Goal: Communication & Community: Participate in discussion

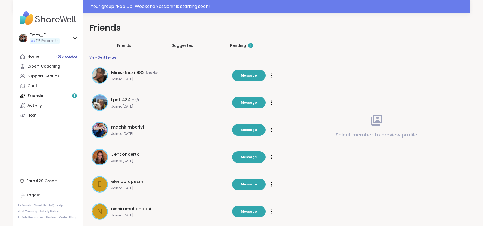
click at [245, 45] on div "Pending 1" at bounding box center [241, 45] width 23 height 5
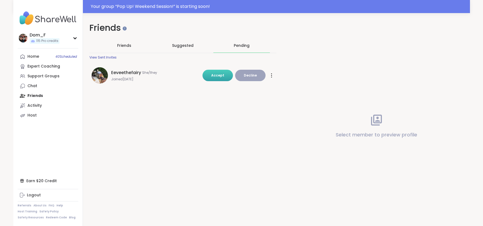
click at [219, 72] on button "Accept" at bounding box center [217, 75] width 30 height 11
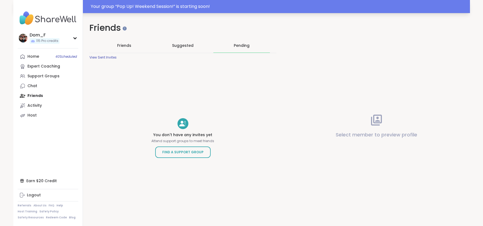
click at [194, 4] on div "Your group “ Pop Up! Weekend Session! ” is starting soon!" at bounding box center [279, 6] width 376 height 7
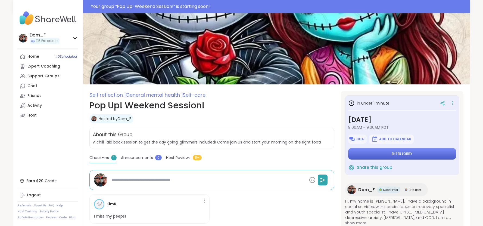
click at [414, 157] on button "Enter lobby" at bounding box center [402, 153] width 108 height 11
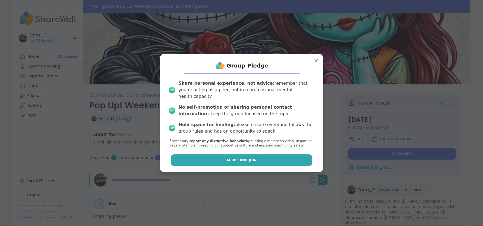
click at [304, 159] on button "Agree and Join" at bounding box center [242, 159] width 142 height 11
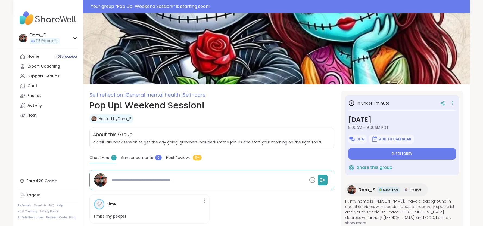
click at [304, 159] on div "Check-ins 1 Announcements 0 Host Reviews 5+" at bounding box center [211, 159] width 245 height 8
type textarea "*"
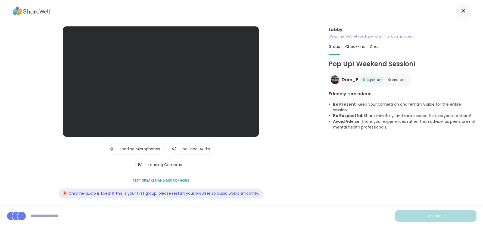
click at [304, 158] on div "Lobby | Loading Microphones | No Local Audio | Loading Cameras Test speaker and…" at bounding box center [160, 115] width 289 height 178
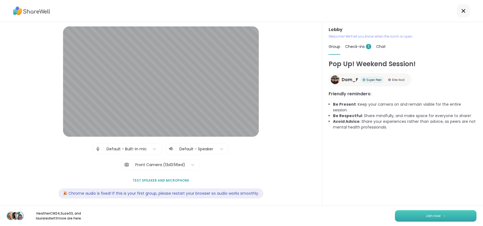
click at [415, 213] on button "Join now" at bounding box center [436, 215] width 82 height 11
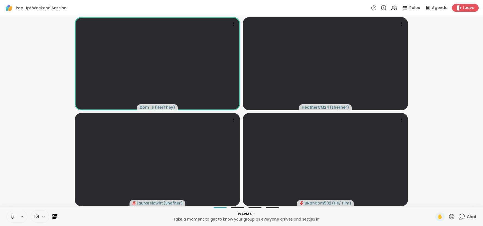
click at [443, 75] on video-player-container "Dom_F ( He/They ) HeatherCM24 ( she/her ) [PERSON_NAME] ( She/her ) BRandom502 …" at bounding box center [241, 111] width 476 height 186
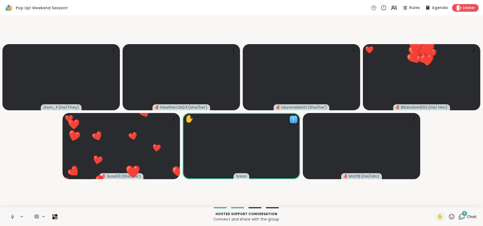
click at [295, 121] on icon at bounding box center [293, 119] width 5 height 5
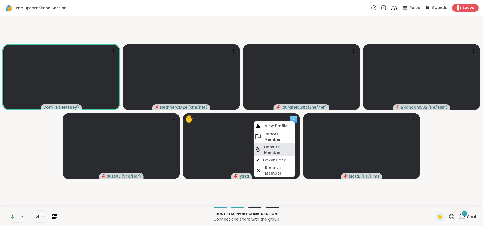
click at [282, 150] on h4 "Unmute Member" at bounding box center [278, 149] width 29 height 11
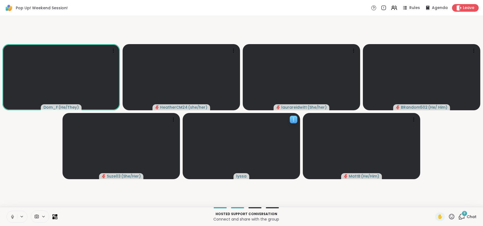
click at [281, 151] on video at bounding box center [241, 146] width 117 height 66
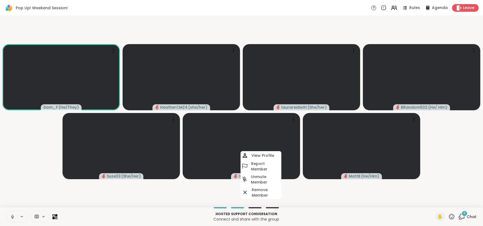
click at [421, 158] on video-player-container "Dom_F ( He/They ) HeatherCM24 ( she/her ) [PERSON_NAME] ( She/her ) BRandom502 …" at bounding box center [241, 111] width 476 height 186
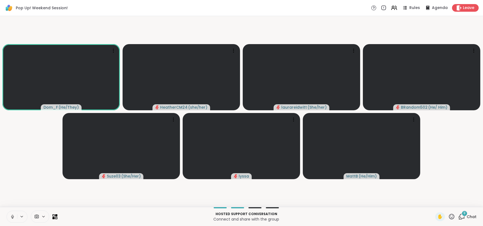
click at [421, 158] on video-player-container "Dom_F ( He/They ) HeatherCM24 ( she/her ) [PERSON_NAME] ( She/her ) BRandom502 …" at bounding box center [241, 111] width 476 height 186
click at [420, 155] on video at bounding box center [361, 146] width 117 height 66
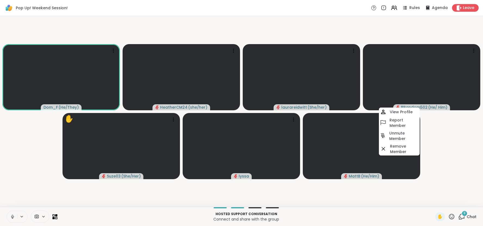
click at [420, 155] on video at bounding box center [361, 146] width 117 height 66
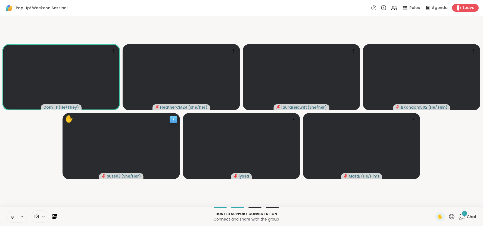
click at [174, 119] on icon at bounding box center [173, 119] width 5 height 5
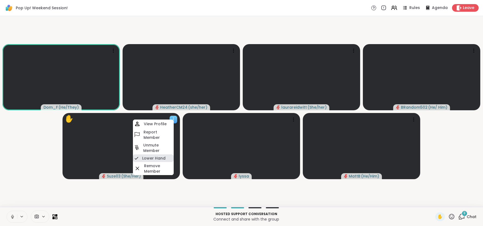
click at [161, 155] on h4 "Lower Hand" at bounding box center [153, 157] width 23 height 5
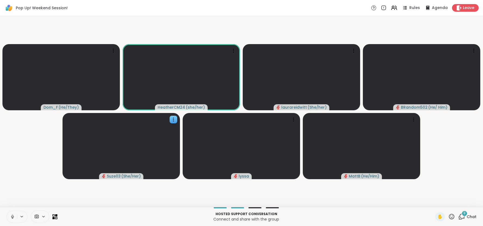
click at [14, 216] on icon at bounding box center [12, 216] width 5 height 5
click at [14, 214] on icon at bounding box center [12, 216] width 5 height 5
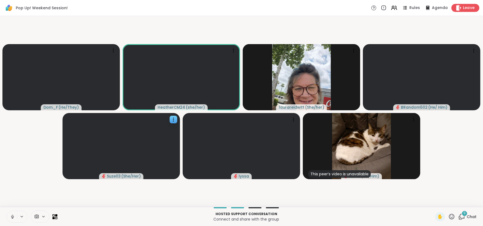
click at [468, 8] on span "Leave" at bounding box center [469, 8] width 12 height 6
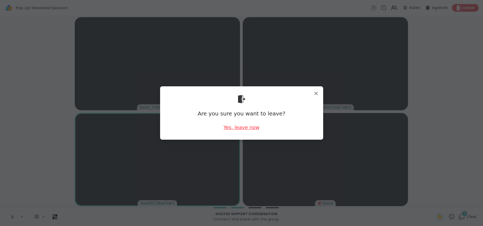
click at [252, 128] on div "Yes, leave now" at bounding box center [241, 127] width 36 height 7
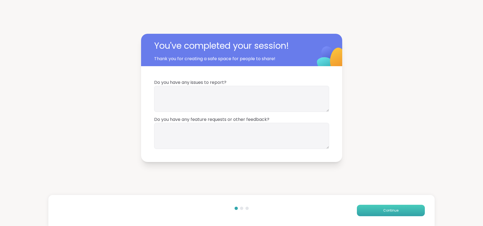
click at [405, 212] on button "Continue" at bounding box center [391, 209] width 68 height 11
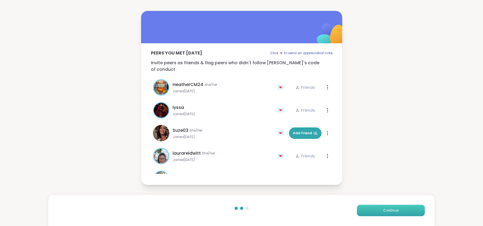
click at [405, 212] on button "Continue" at bounding box center [391, 209] width 68 height 11
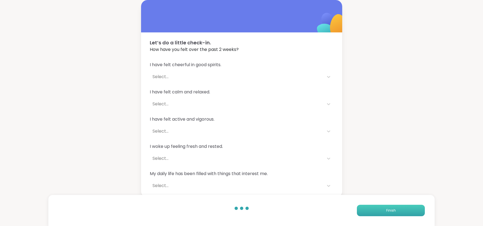
click at [405, 212] on button "Finish" at bounding box center [391, 209] width 68 height 11
